Goal: Information Seeking & Learning: Learn about a topic

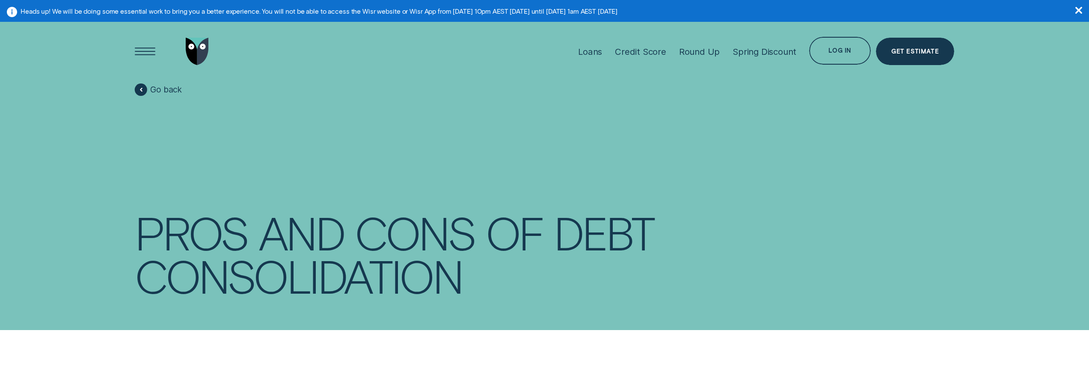
scroll to position [1225, 0]
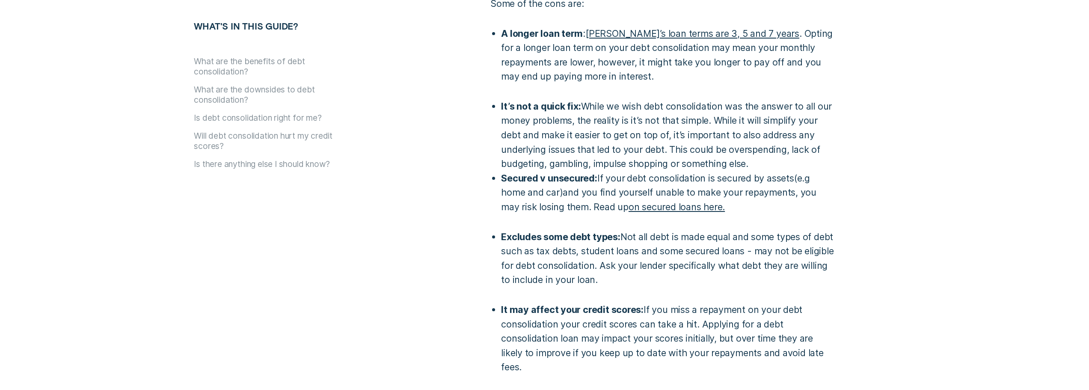
click at [690, 201] on link "on secured loans here." at bounding box center [677, 206] width 96 height 11
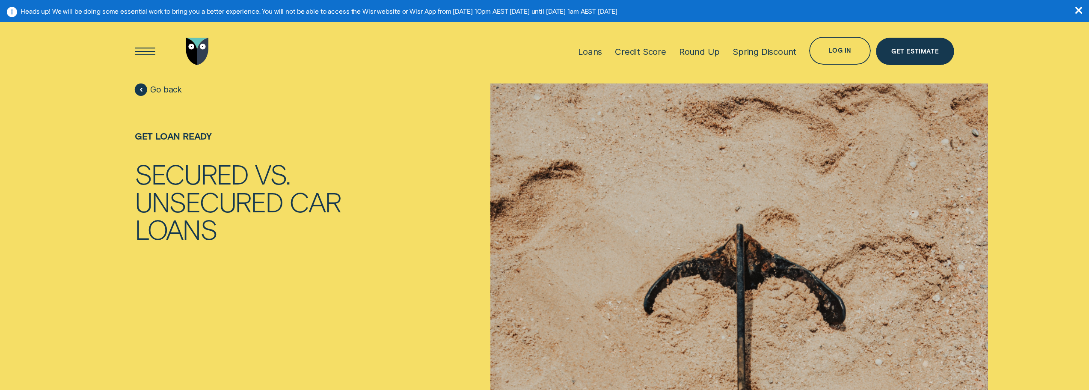
scroll to position [1333, 0]
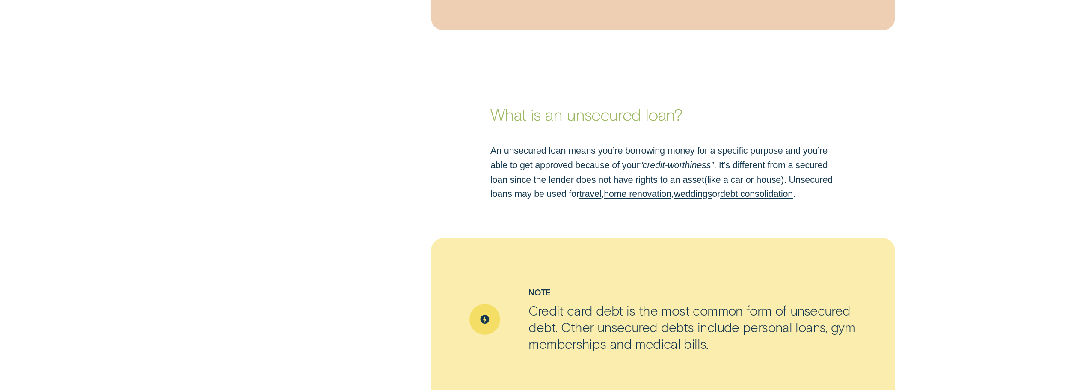
click at [777, 196] on link "debt consolidation" at bounding box center [756, 193] width 73 height 11
